Goal: Task Accomplishment & Management: Use online tool/utility

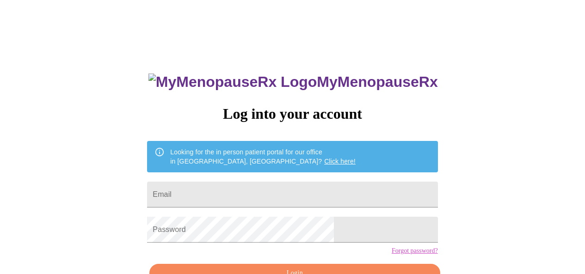
scroll to position [37, 0]
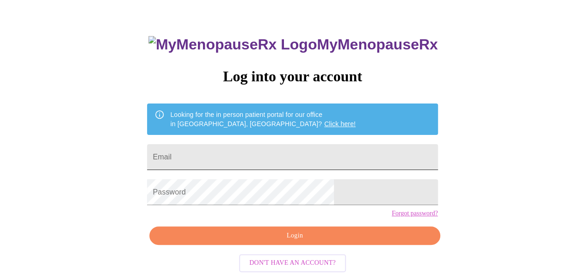
click at [318, 149] on input "Email" at bounding box center [292, 157] width 290 height 26
type input "[PERSON_NAME][EMAIL_ADDRESS][DOMAIN_NAME]"
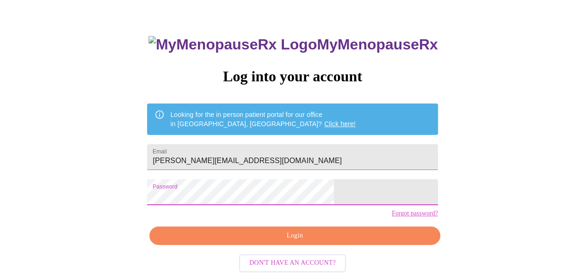
click at [288, 242] on span "Login" at bounding box center [294, 236] width 269 height 12
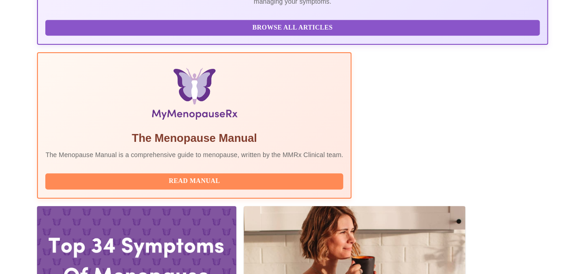
scroll to position [300, 0]
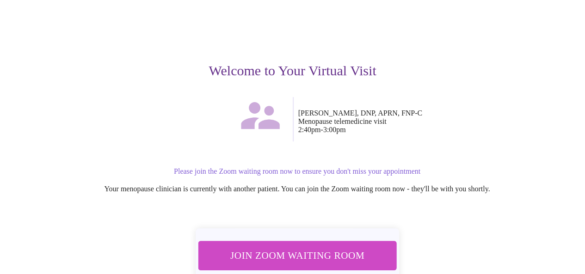
scroll to position [74, 0]
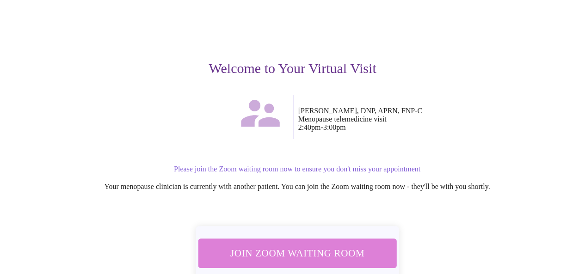
click at [339, 246] on span "Join Zoom Waiting Room" at bounding box center [297, 252] width 174 height 17
